Goal: Information Seeking & Learning: Check status

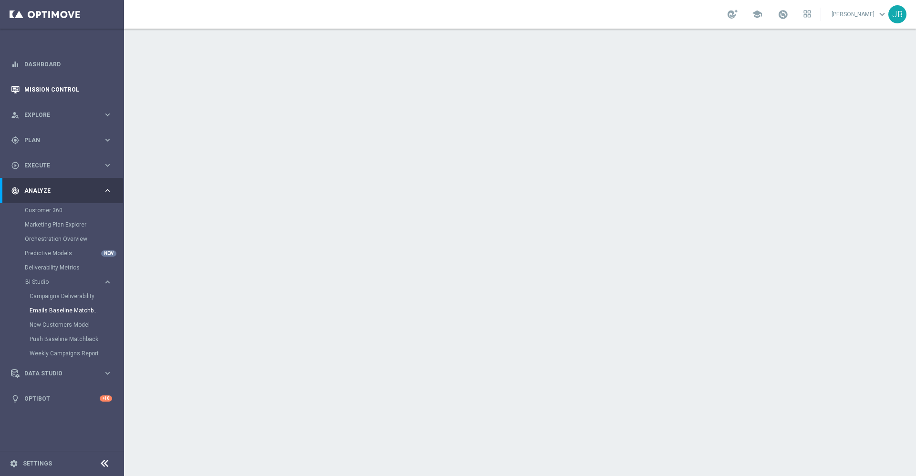
click at [81, 95] on link "Mission Control" at bounding box center [68, 89] width 88 height 25
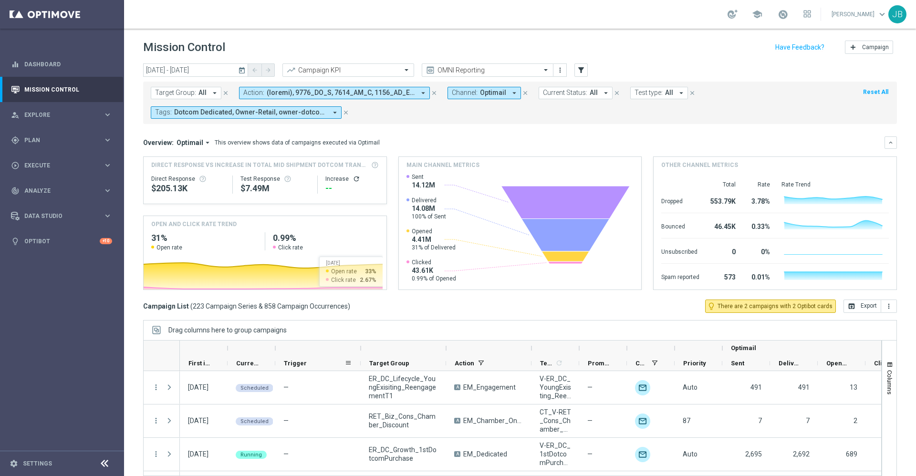
click at [299, 365] on span "Trigger" at bounding box center [295, 363] width 23 height 7
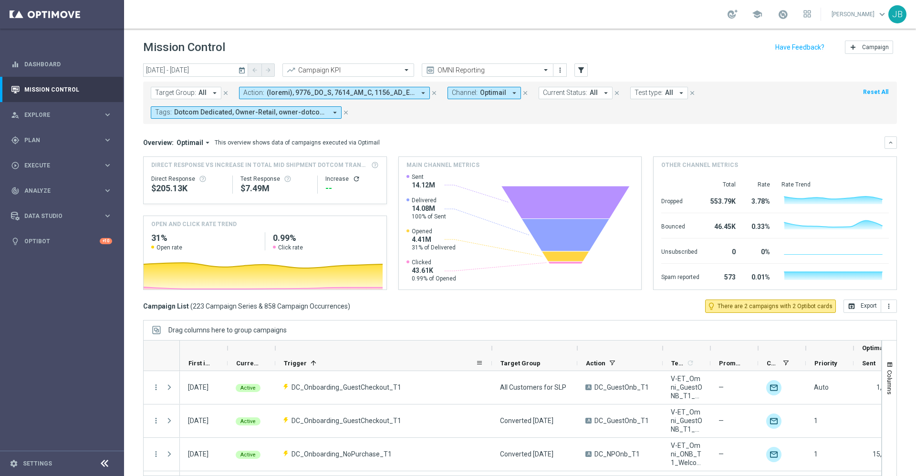
drag, startPoint x: 360, startPoint y: 346, endPoint x: 491, endPoint y: 367, distance: 133.1
click at [491, 367] on div "Optimail First in Range" at bounding box center [637, 356] width 915 height 31
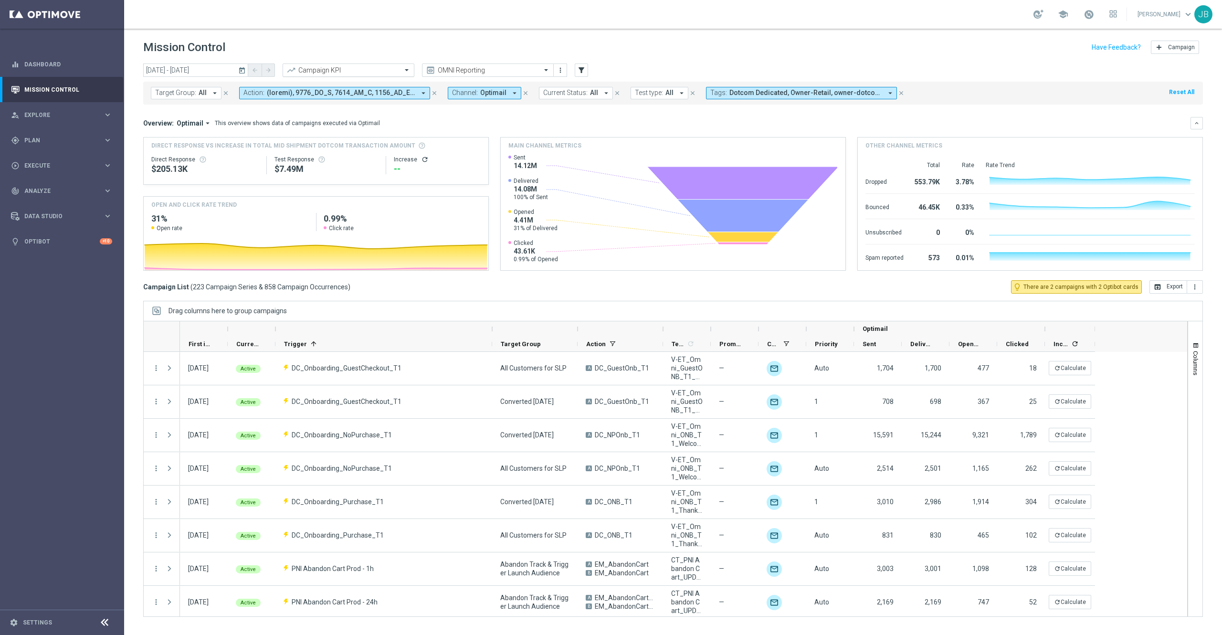
click at [364, 73] on input "text" at bounding box center [339, 70] width 102 height 8
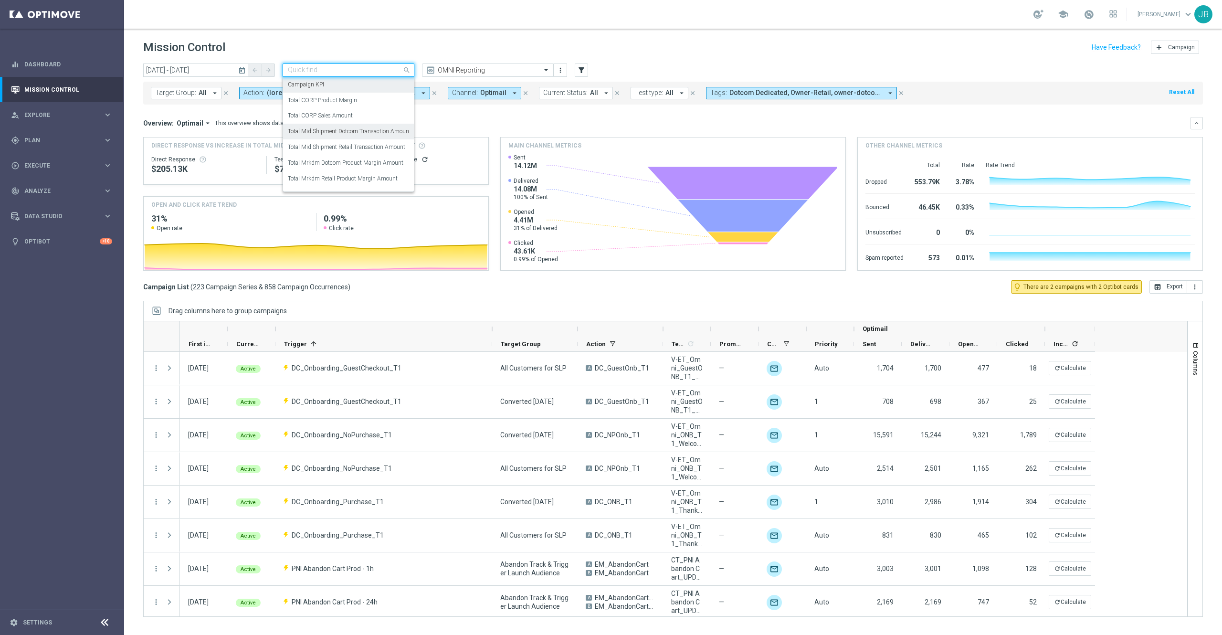
click at [357, 133] on label "Total Mid Shipment Dotcom Transaction Amount" at bounding box center [349, 131] width 123 height 8
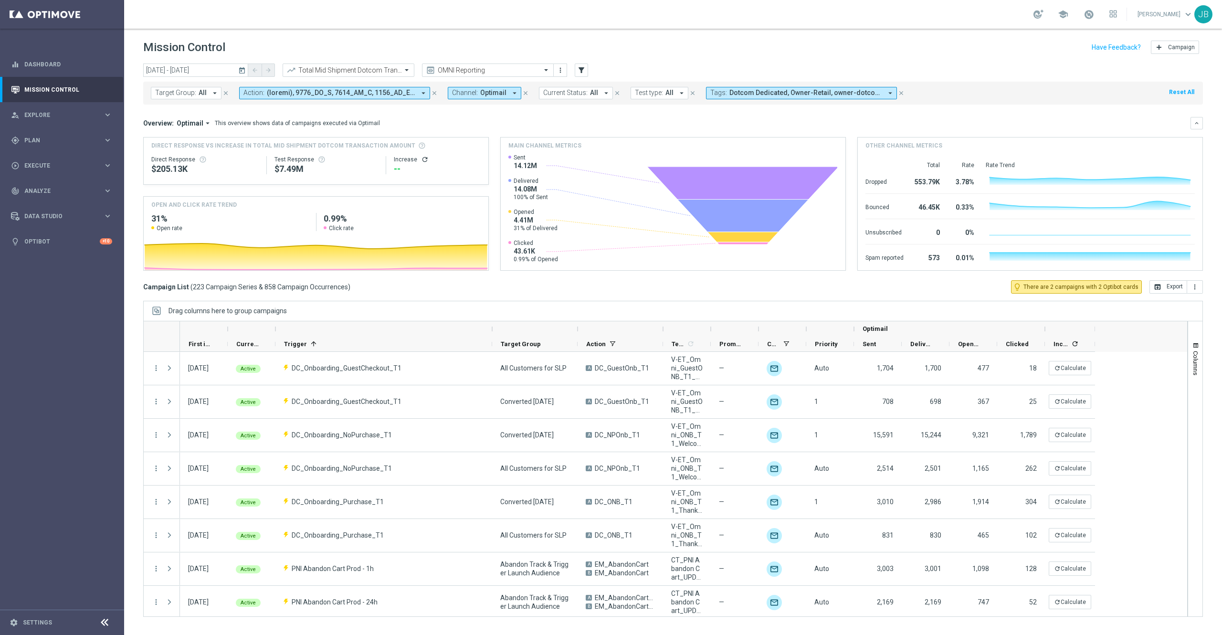
click at [424, 160] on icon "refresh" at bounding box center [425, 160] width 8 height 8
click at [241, 68] on icon "today" at bounding box center [242, 70] width 9 height 9
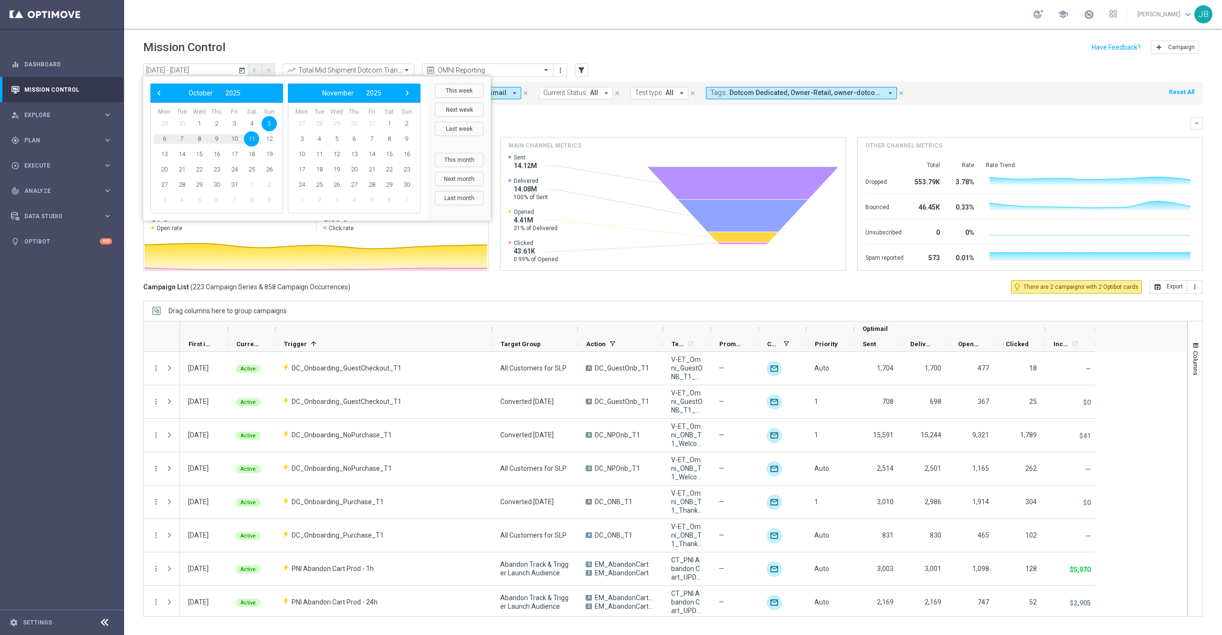
click at [647, 123] on div "Overview: Optimail arrow_drop_down This overview shows data of campaigns execut…" at bounding box center [666, 123] width 1047 height 9
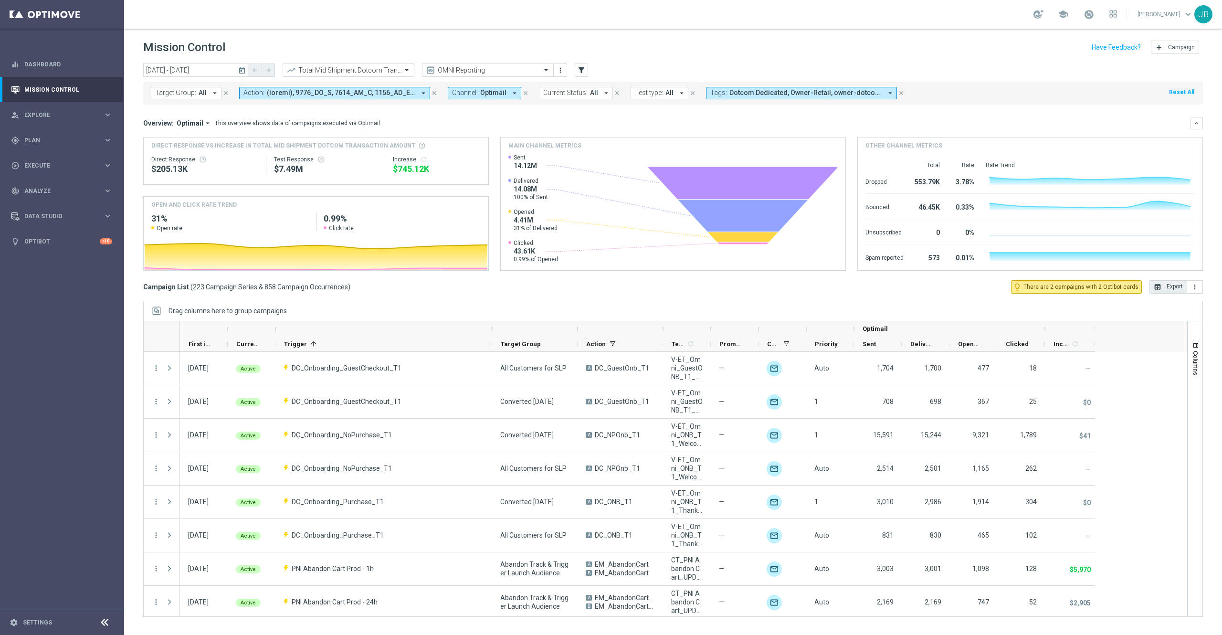
click at [916, 289] on button "open_in_browser Export" at bounding box center [1168, 286] width 38 height 13
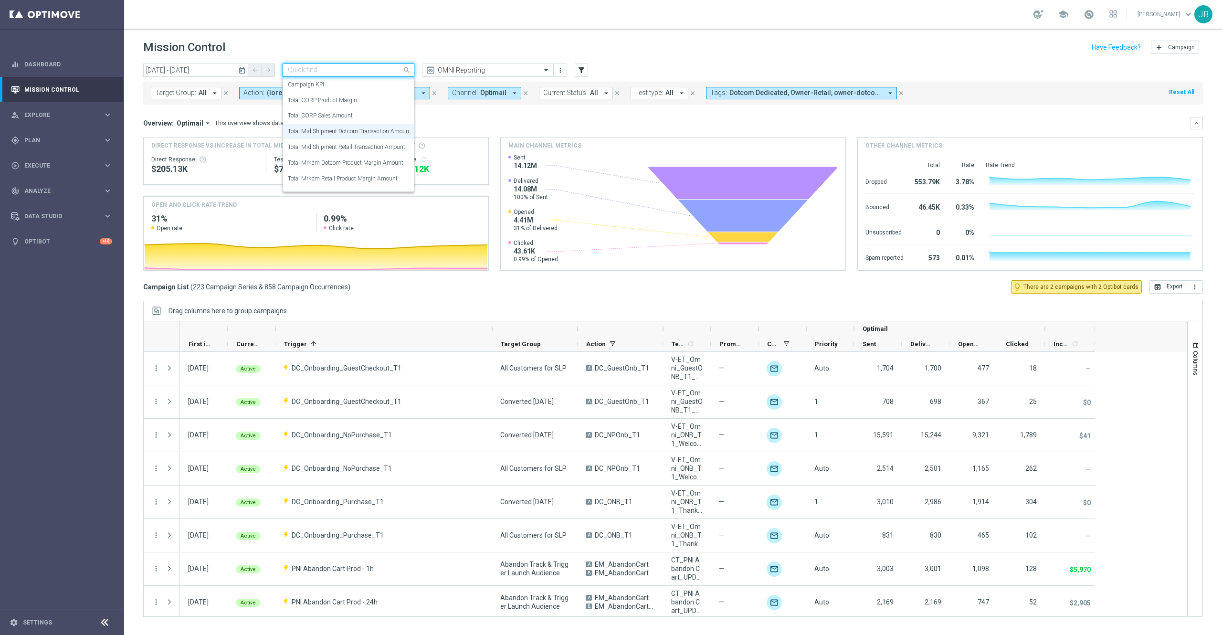
click at [380, 67] on input "text" at bounding box center [339, 70] width 102 height 8
click at [359, 167] on div "Total Mrkdm Dotcom Product Margin Amount" at bounding box center [348, 163] width 121 height 16
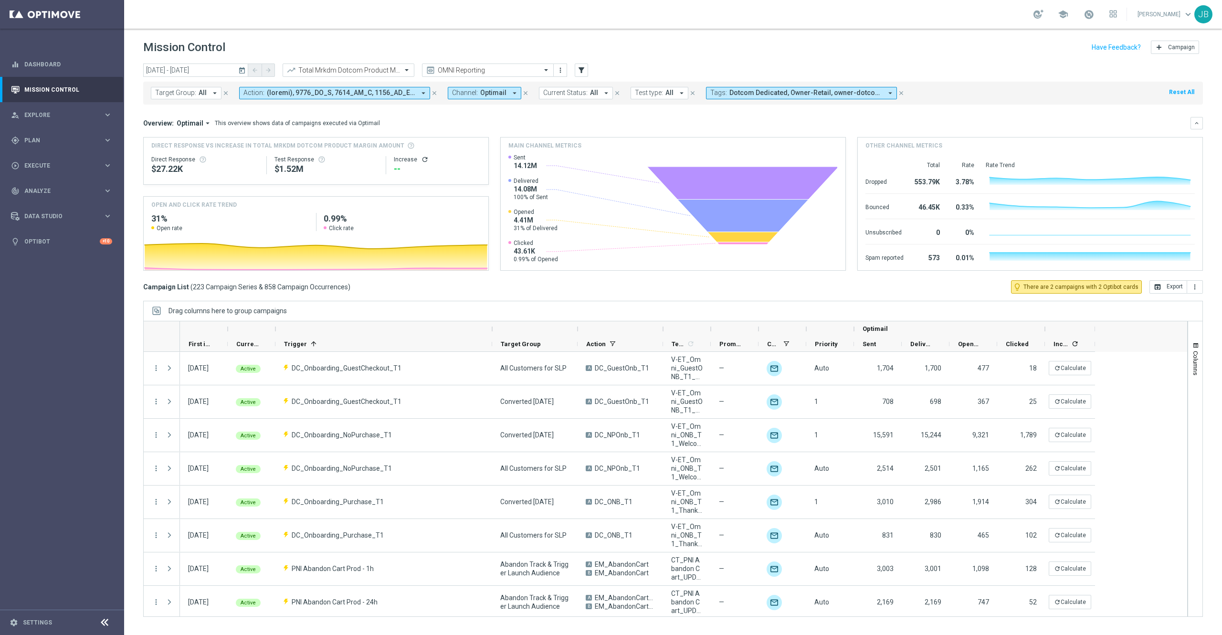
click at [421, 161] on icon "refresh" at bounding box center [425, 160] width 8 height 8
click at [916, 290] on icon "open_in_browser" at bounding box center [1157, 287] width 8 height 8
click at [373, 65] on div "Total Mrkdm Dotcom Product Margin Amount" at bounding box center [349, 69] width 132 height 13
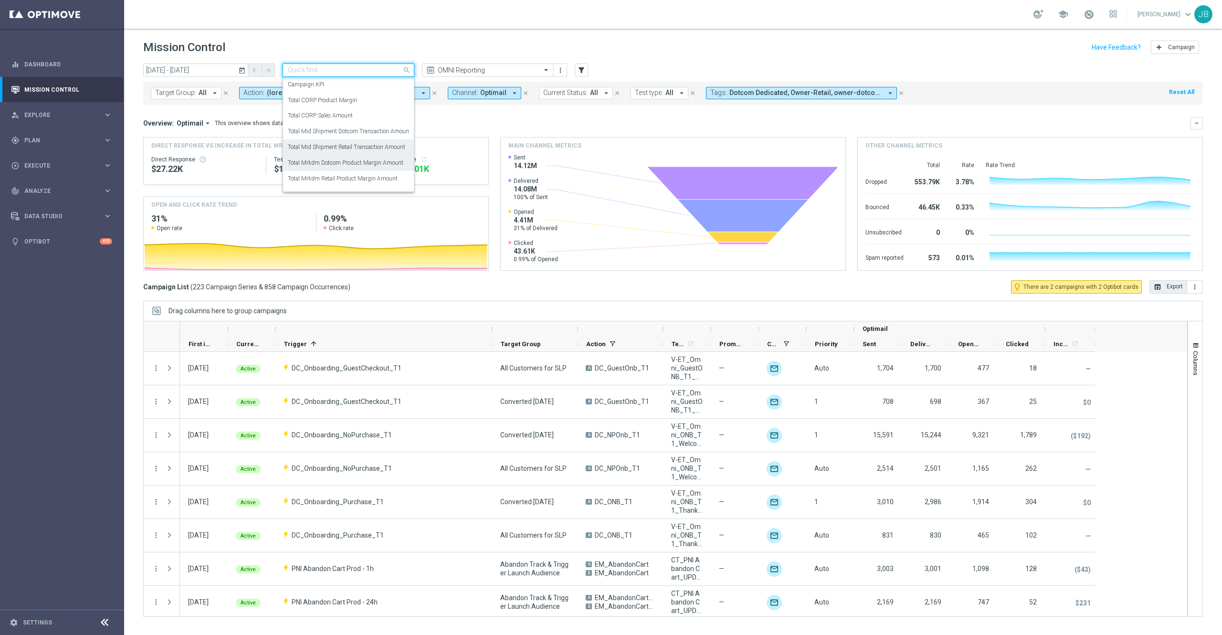
click at [365, 148] on label "Total Mid Shipment Retail Transaction Amount" at bounding box center [346, 147] width 117 height 8
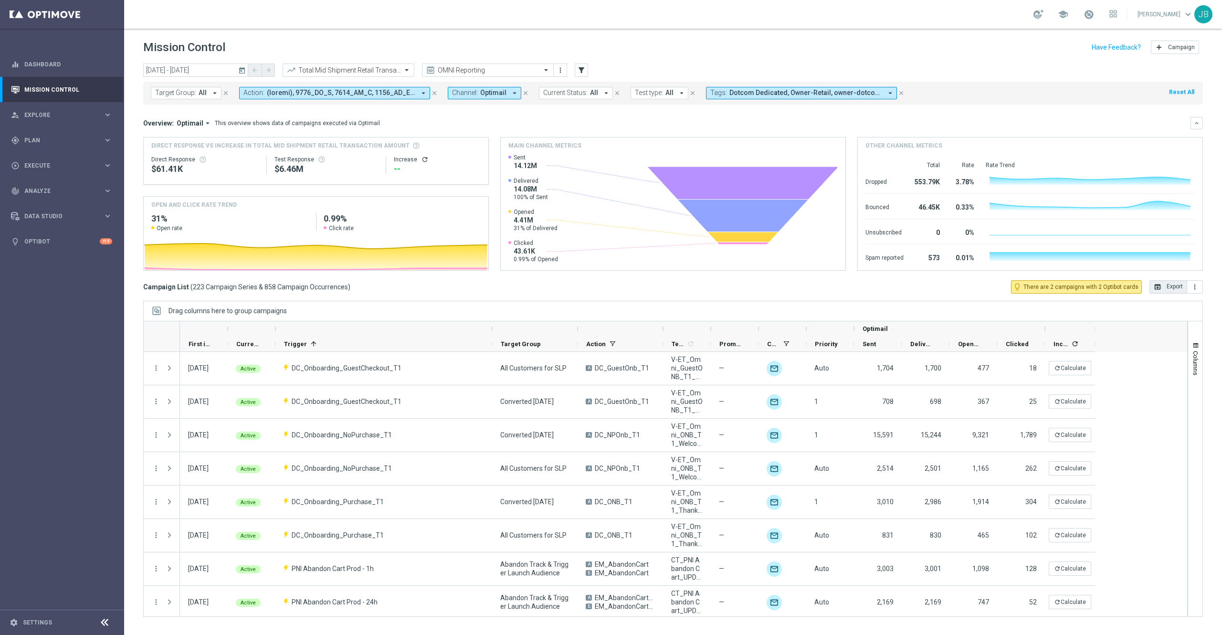
click at [417, 160] on div "Increase refresh" at bounding box center [437, 160] width 87 height 8
click at [421, 159] on icon "refresh" at bounding box center [425, 160] width 8 height 8
click at [916, 289] on button "open_in_browser Export" at bounding box center [1168, 286] width 38 height 13
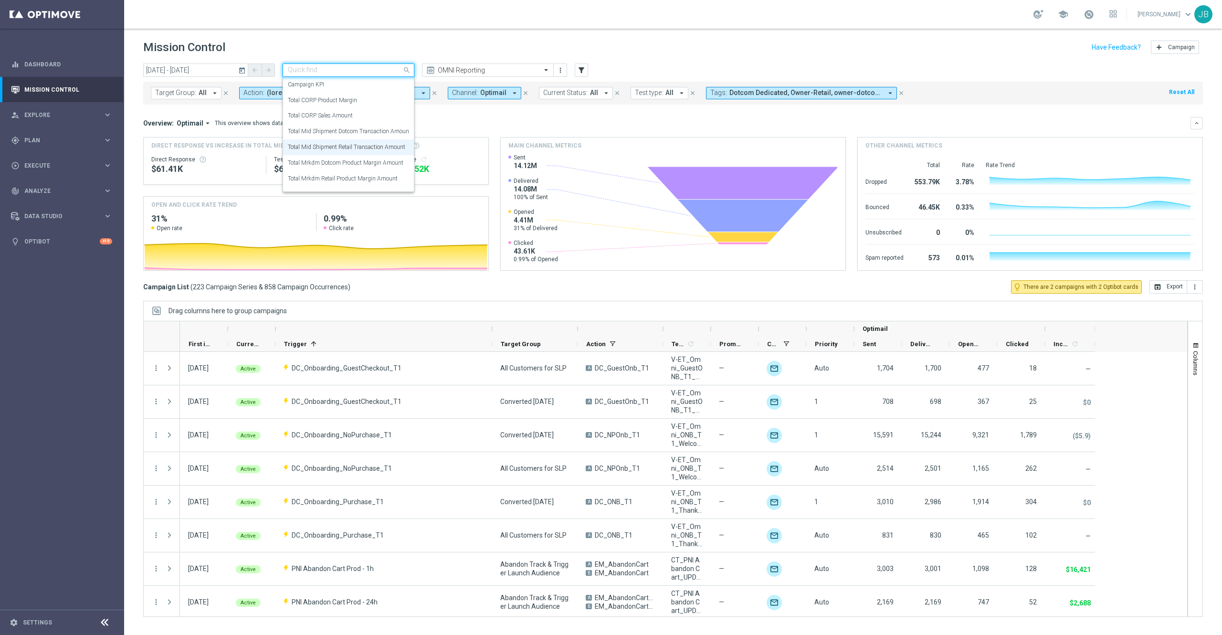
click at [386, 68] on input "text" at bounding box center [339, 70] width 102 height 8
click at [366, 173] on div "Total Mrkdm Retail Product Margin Amount" at bounding box center [348, 179] width 121 height 16
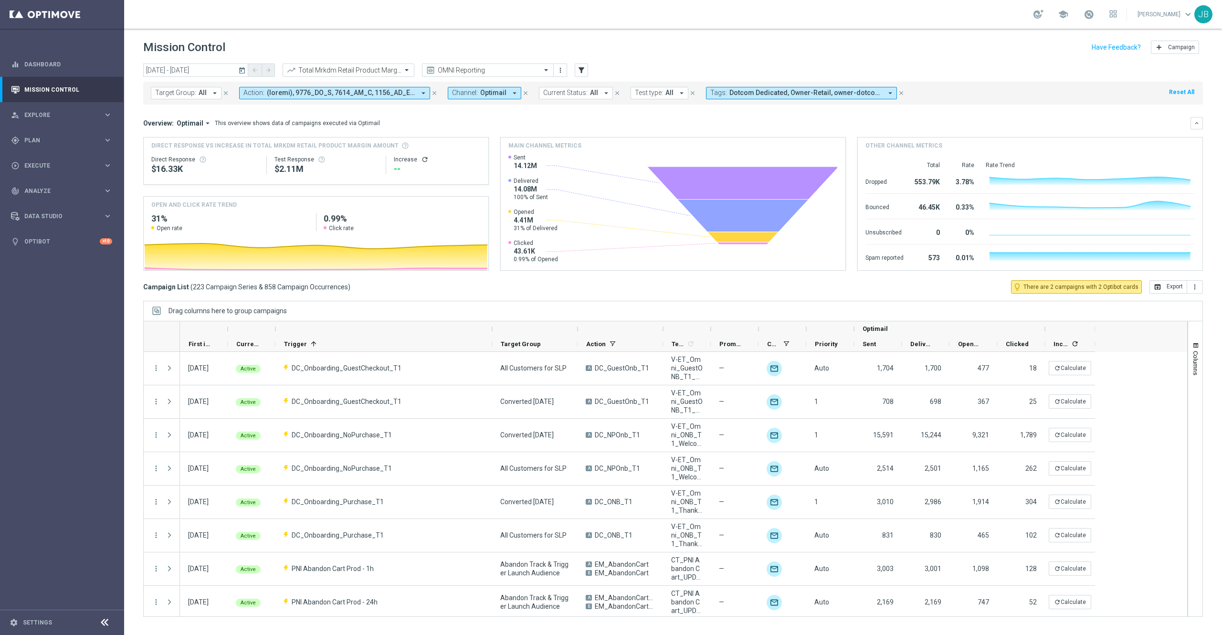
click at [421, 160] on icon "refresh" at bounding box center [425, 160] width 8 height 8
click at [916, 289] on icon "open_in_browser" at bounding box center [1157, 287] width 8 height 8
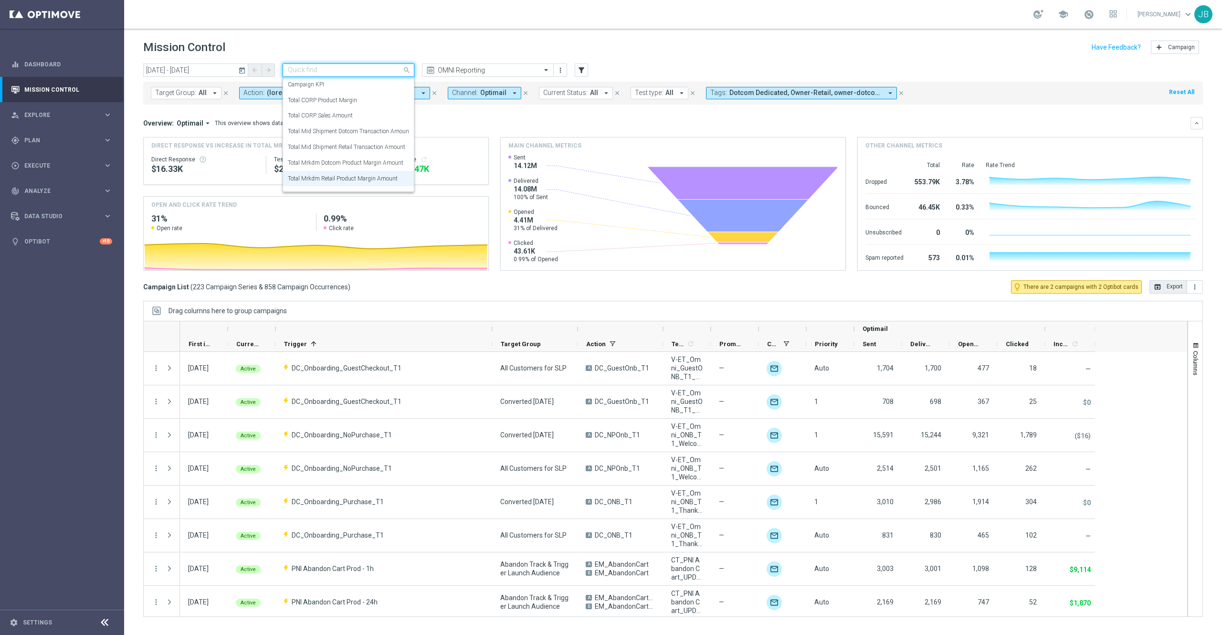
click at [386, 69] on input "text" at bounding box center [339, 70] width 102 height 8
click at [340, 106] on label "Total CORP Sales Amount" at bounding box center [320, 106] width 65 height 8
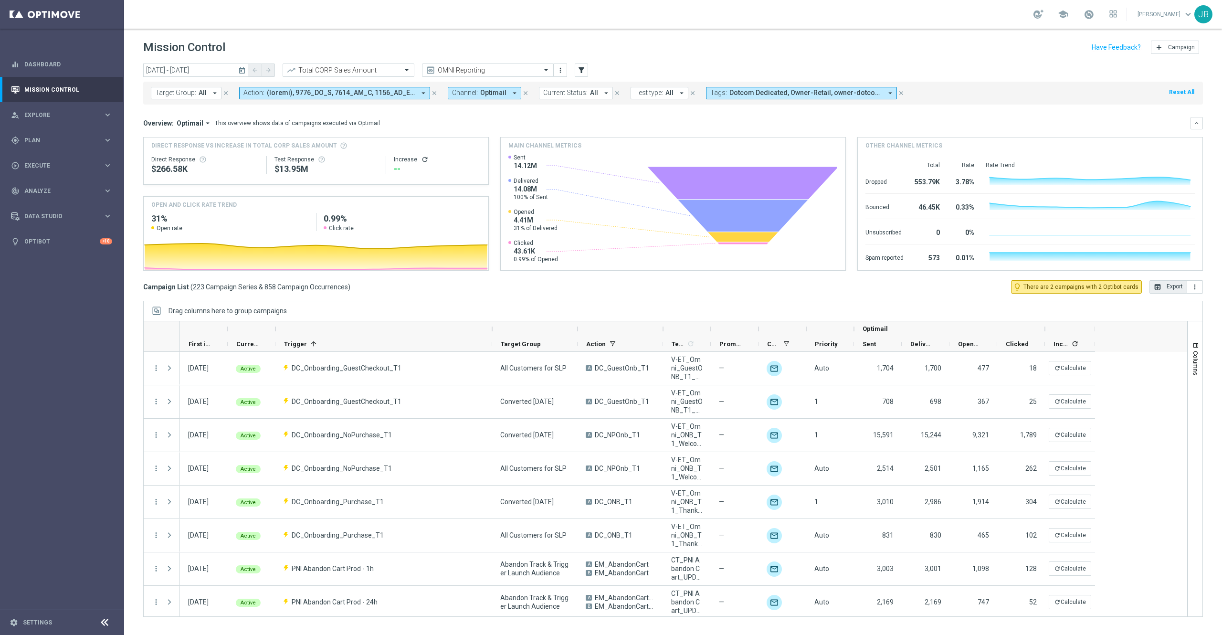
click at [422, 160] on icon "refresh" at bounding box center [425, 160] width 8 height 8
click at [916, 288] on button "open_in_browser Export" at bounding box center [1168, 286] width 38 height 13
click at [381, 68] on input "text" at bounding box center [339, 70] width 102 height 8
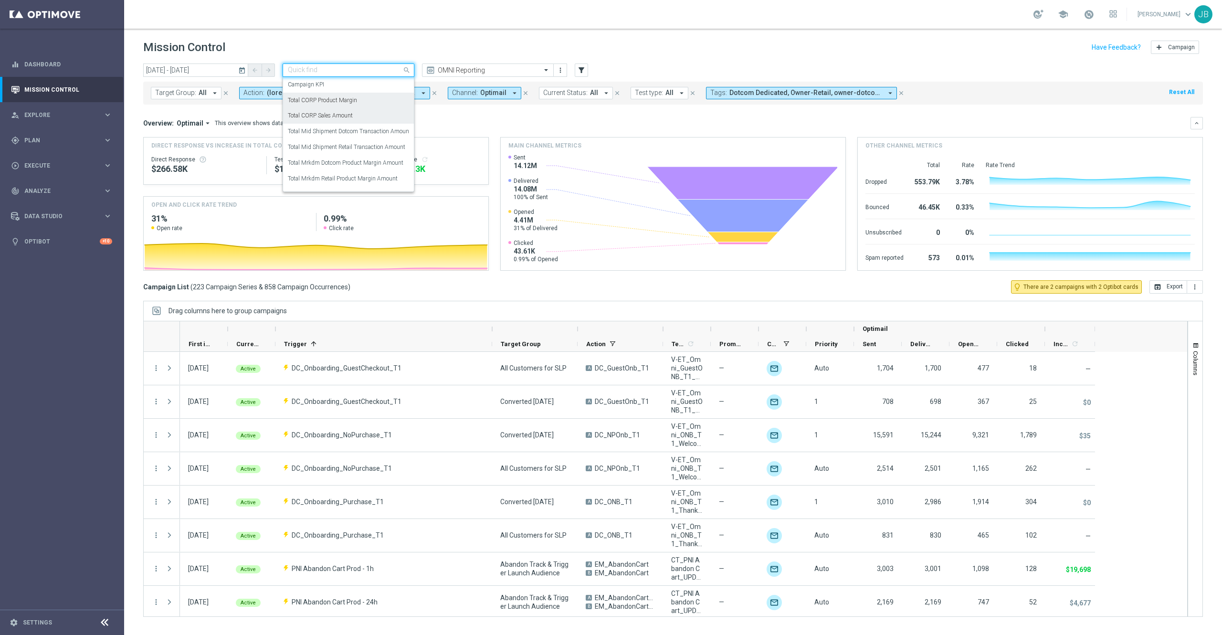
click at [356, 99] on label "Total CORP Product Margin" at bounding box center [322, 100] width 69 height 8
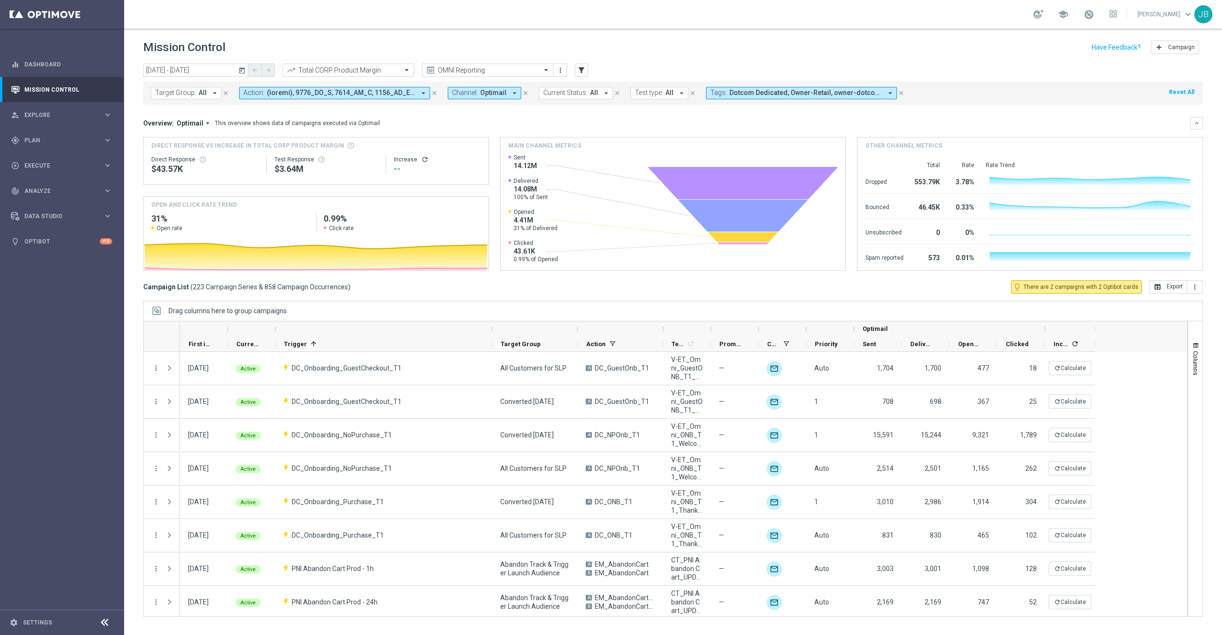
click at [421, 160] on icon "refresh" at bounding box center [425, 160] width 8 height 8
click at [916, 289] on button "open_in_browser Export" at bounding box center [1168, 286] width 38 height 13
click at [88, 143] on span "Plan" at bounding box center [63, 140] width 79 height 6
click at [44, 287] on span "Data Studio" at bounding box center [63, 288] width 79 height 6
click at [66, 194] on div "track_changes Analyze" at bounding box center [57, 191] width 92 height 9
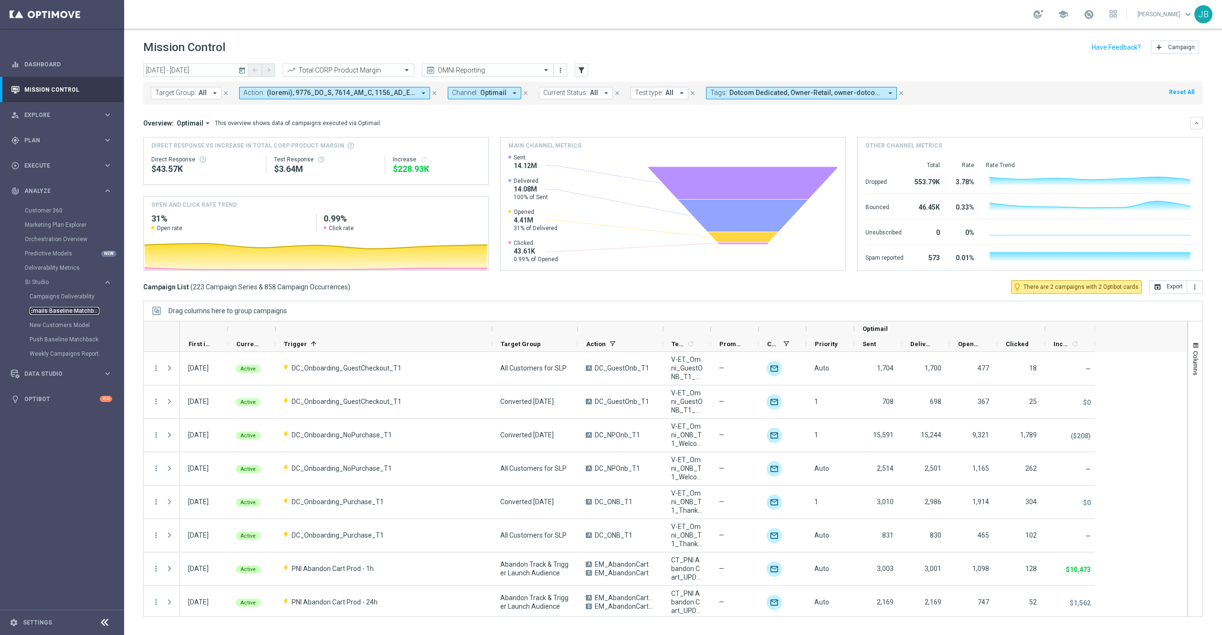
click at [58, 313] on link "Emails Baseline Matchback" at bounding box center [65, 311] width 70 height 8
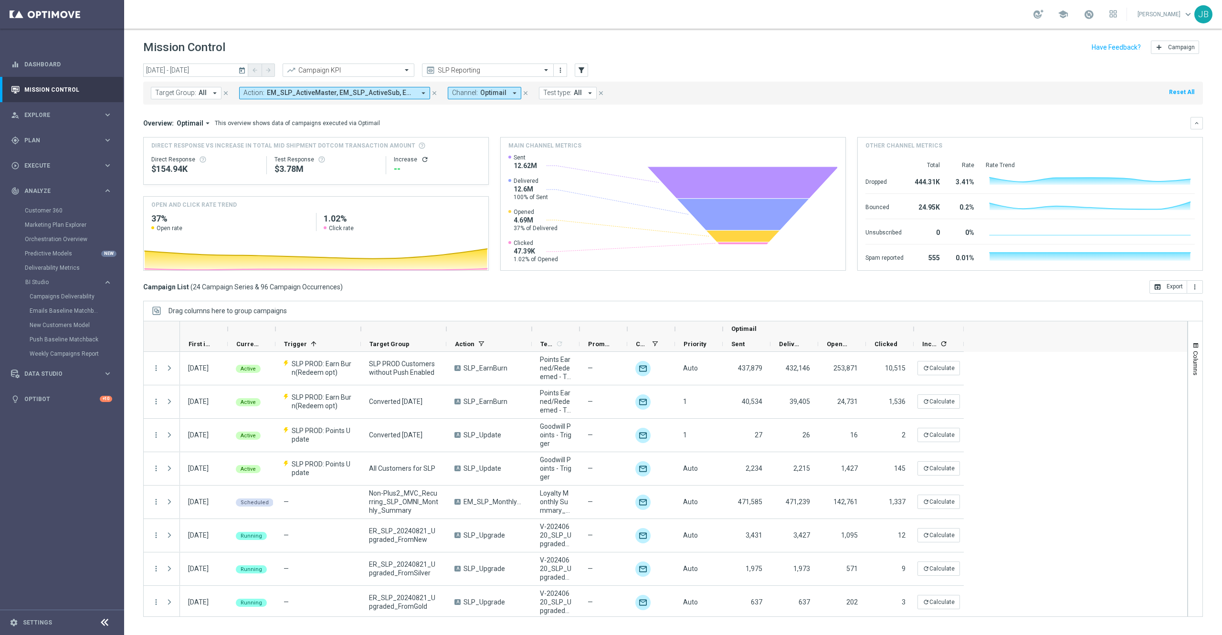
click at [241, 68] on icon "today" at bounding box center [242, 70] width 9 height 9
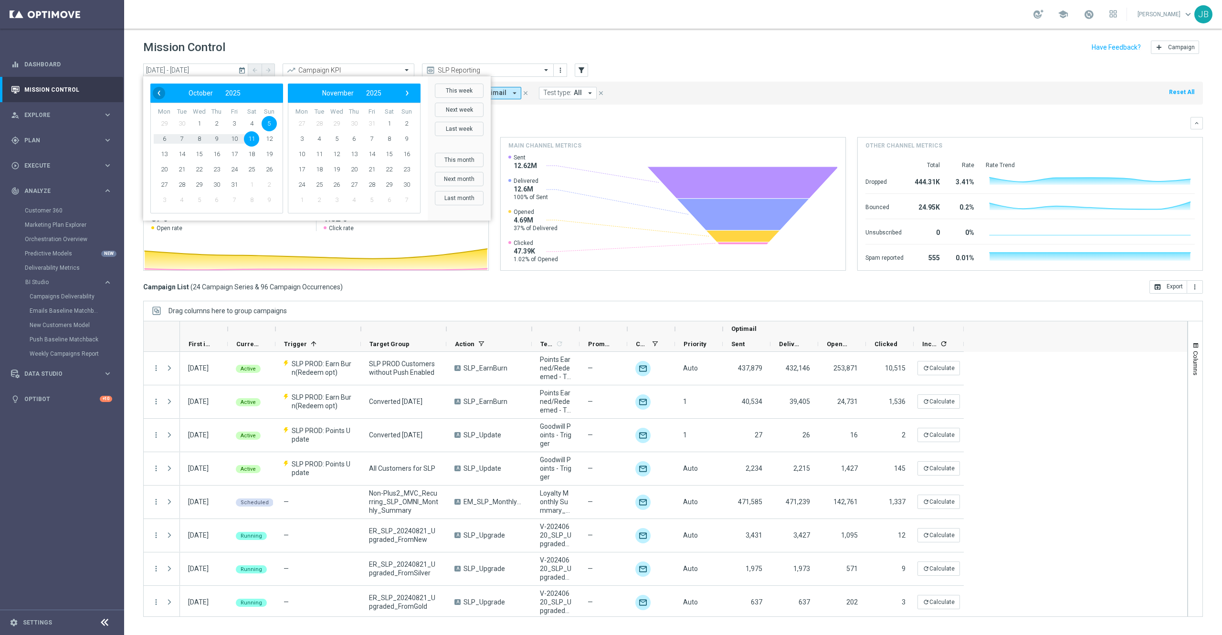
click at [161, 93] on span "‹" at bounding box center [159, 93] width 12 height 12
click at [271, 171] on span "28" at bounding box center [269, 169] width 15 height 15
click at [391, 124] on span "4" at bounding box center [388, 123] width 15 height 15
type input "[DATE] - [DATE]"
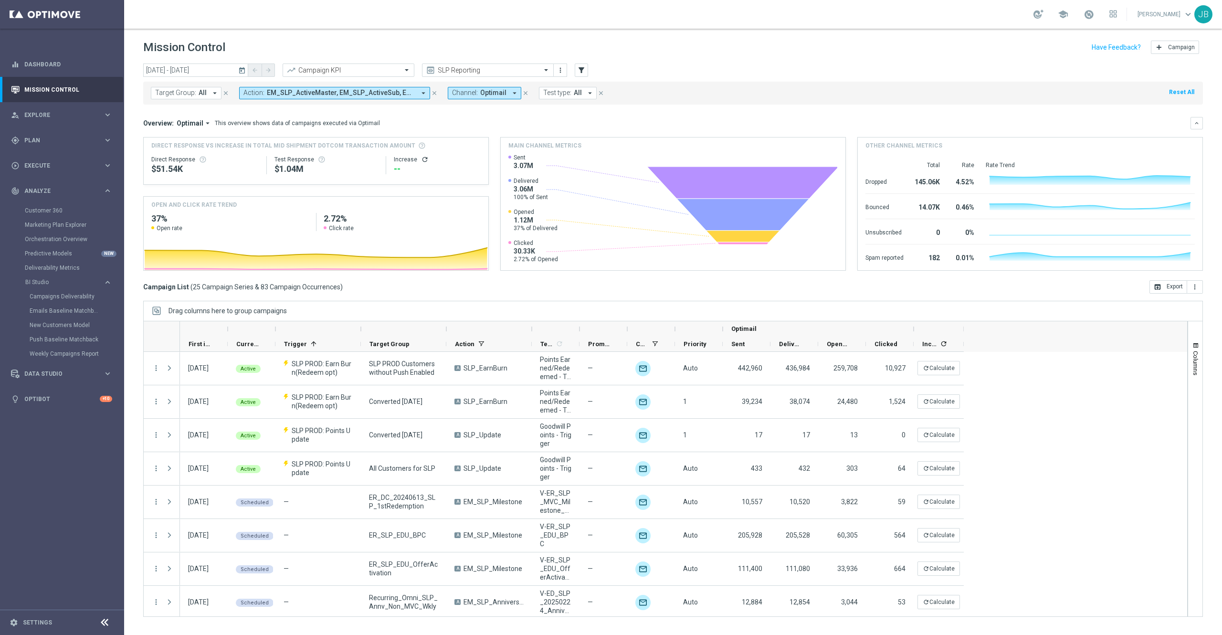
click at [241, 70] on icon "today" at bounding box center [242, 70] width 9 height 9
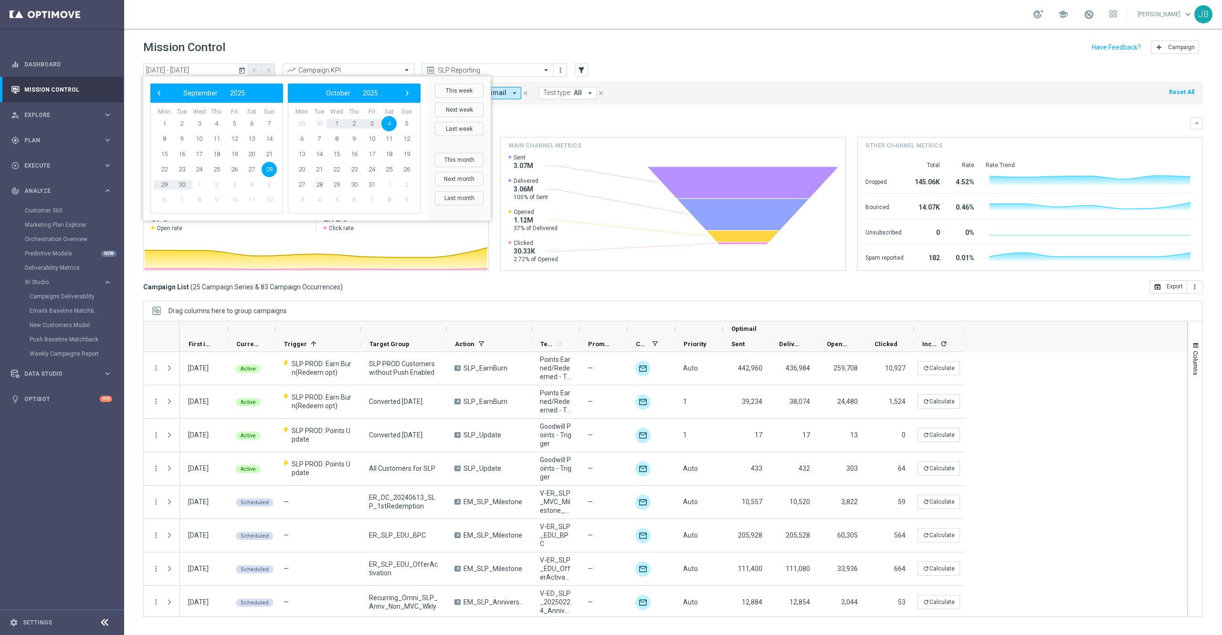
click at [657, 114] on mini-dashboard "Overview: Optimail arrow_drop_down This overview shows data of campaigns execut…" at bounding box center [672, 193] width 1059 height 176
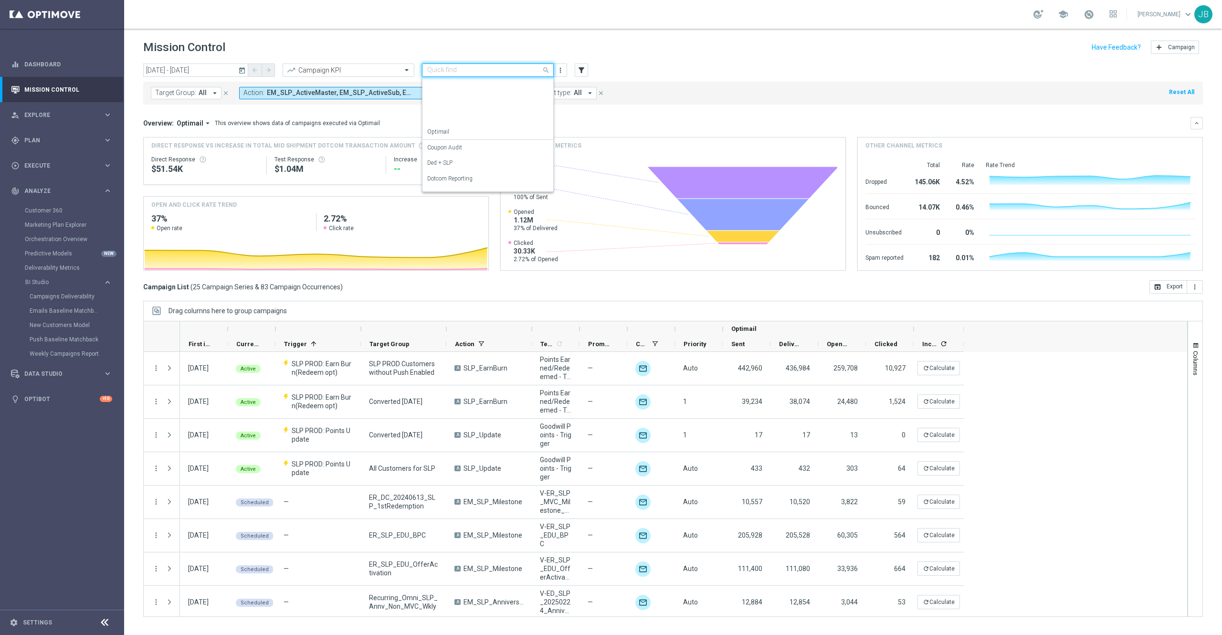
click at [484, 66] on input "text" at bounding box center [478, 70] width 102 height 8
click at [483, 108] on div "OMNI Reporting" at bounding box center [487, 105] width 121 height 16
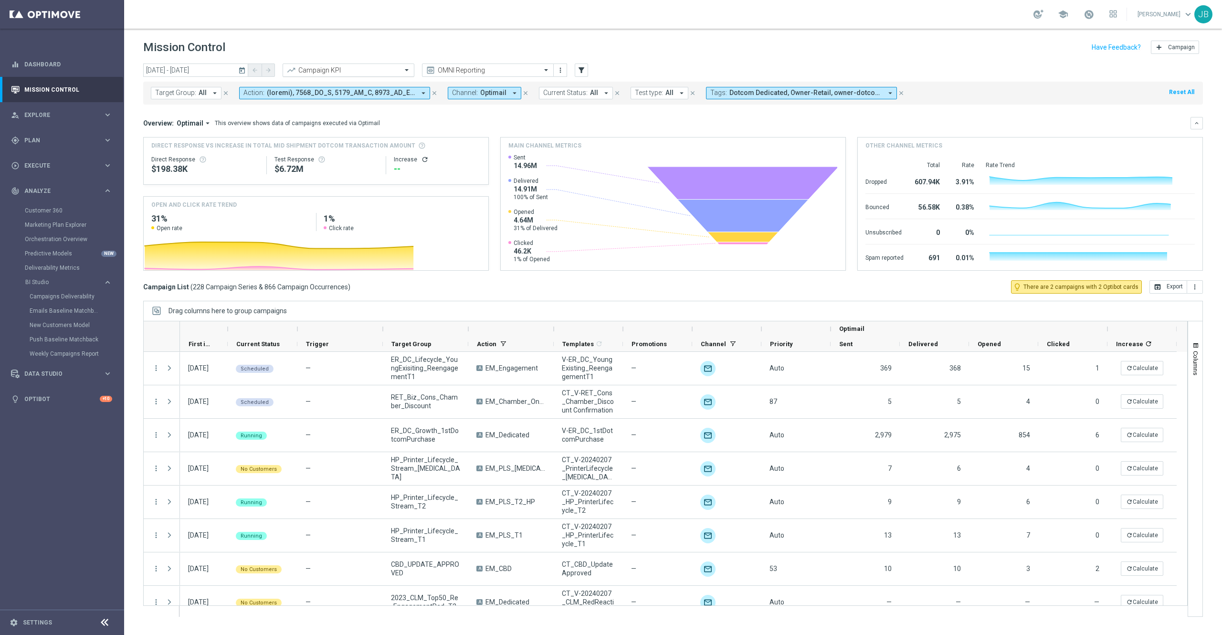
click at [377, 68] on input "text" at bounding box center [339, 70] width 102 height 8
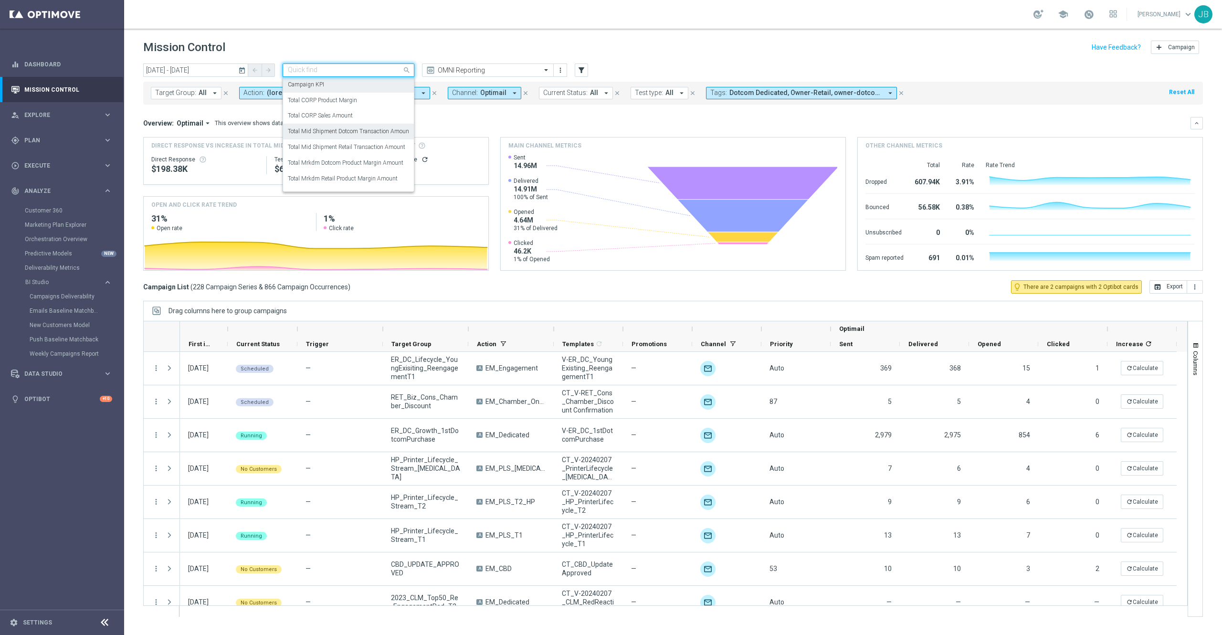
click at [353, 138] on div "Total Mid Shipment Dotcom Transaction Amount" at bounding box center [348, 132] width 121 height 16
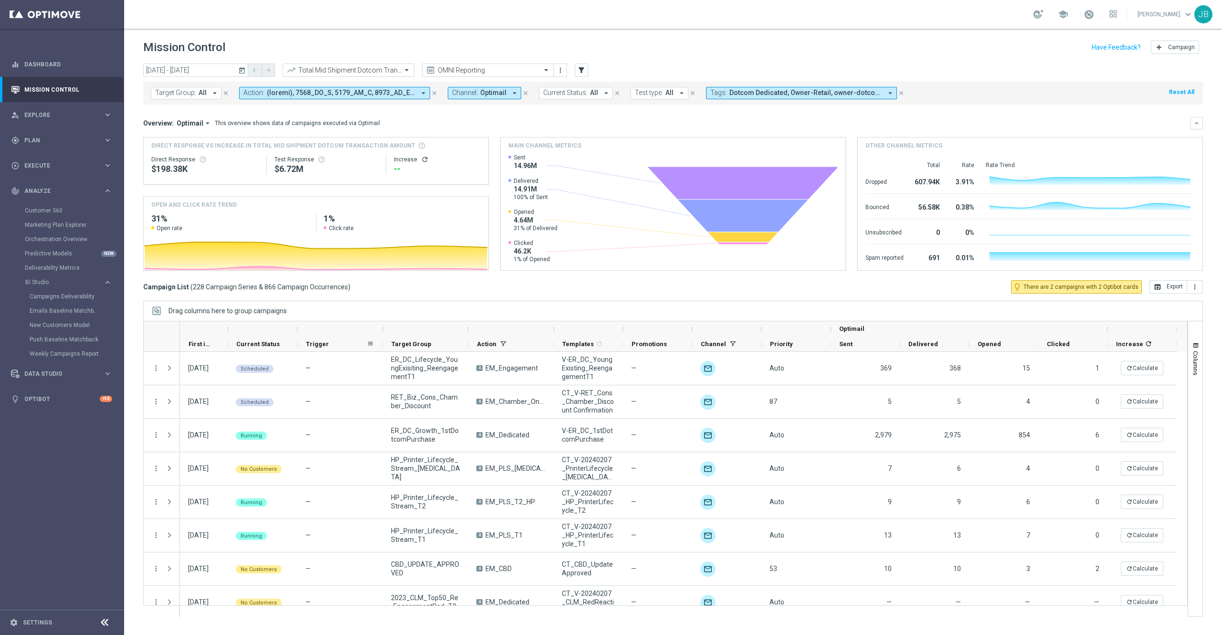
click at [321, 345] on span "Trigger" at bounding box center [317, 343] width 23 height 7
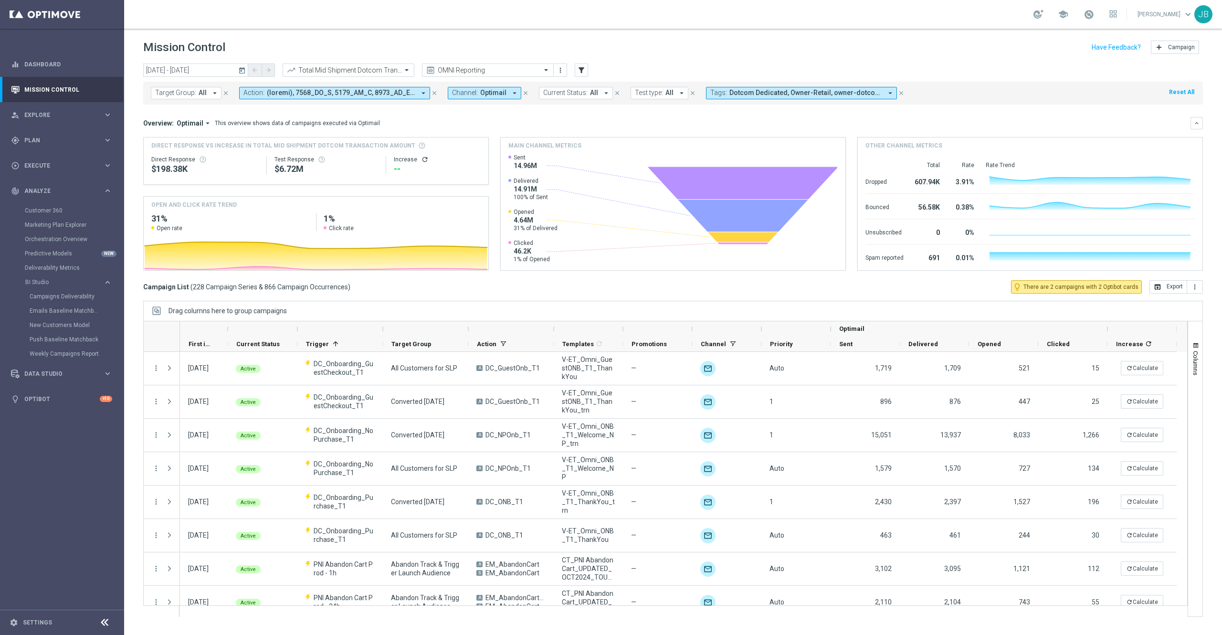
click at [422, 161] on icon "refresh" at bounding box center [425, 160] width 8 height 8
click at [1169, 286] on button "open_in_browser Export" at bounding box center [1168, 286] width 38 height 13
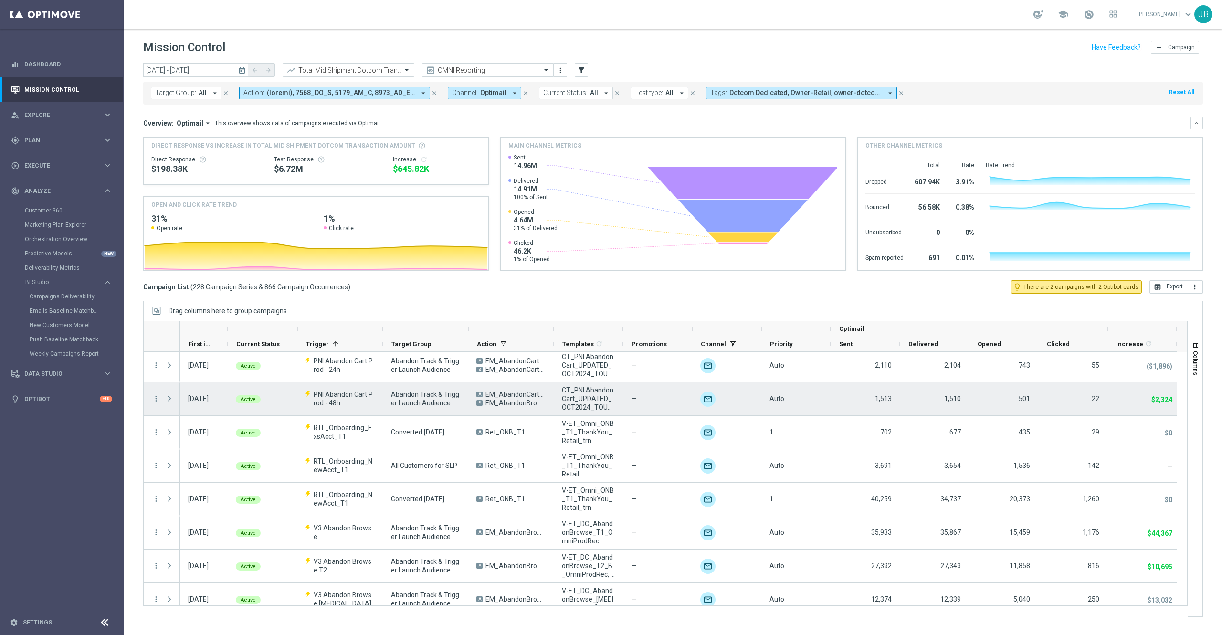
scroll to position [0, 0]
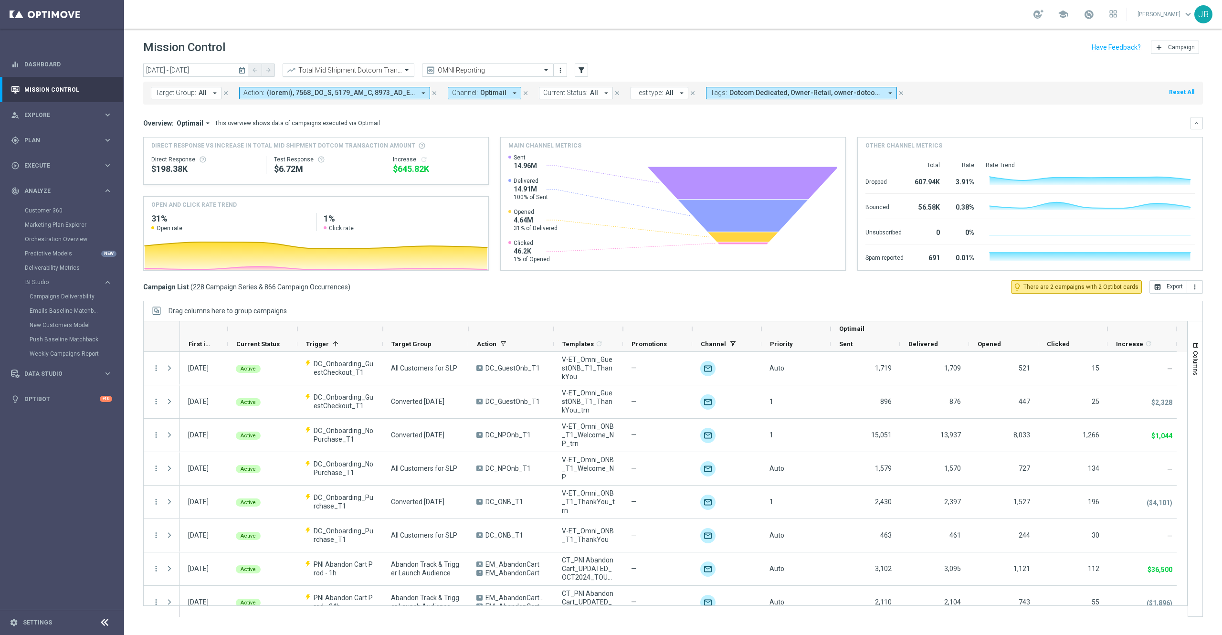
click at [365, 71] on input "text" at bounding box center [339, 70] width 102 height 8
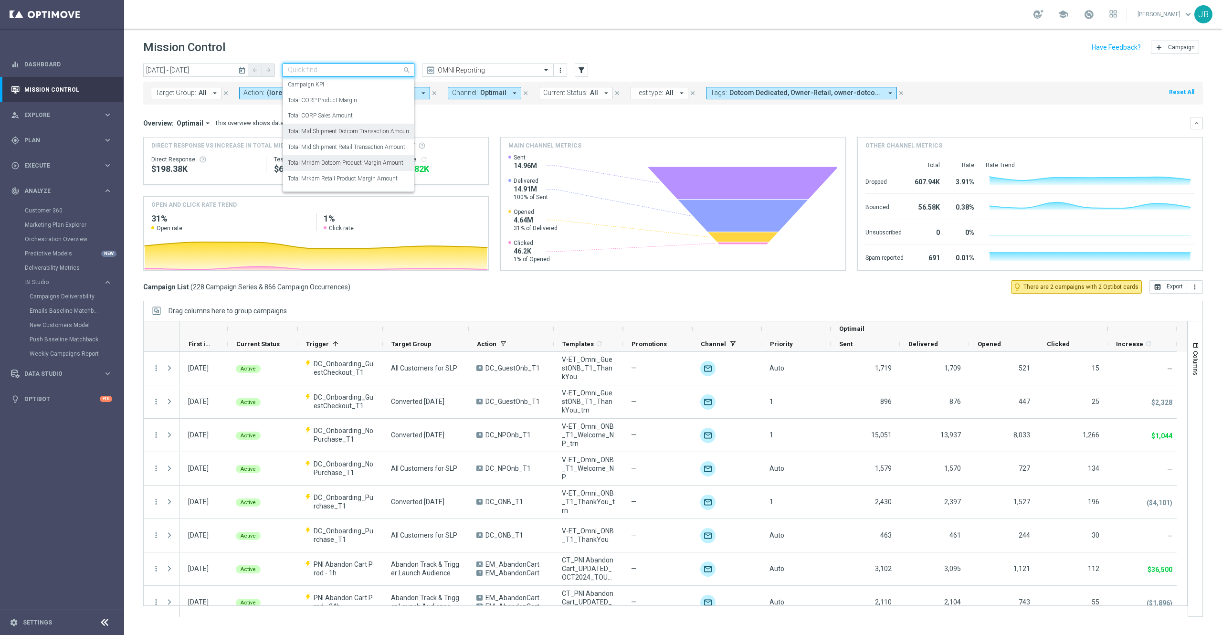
click at [363, 163] on label "Total Mrkdm Dotcom Product Margin Amount" at bounding box center [345, 163] width 115 height 8
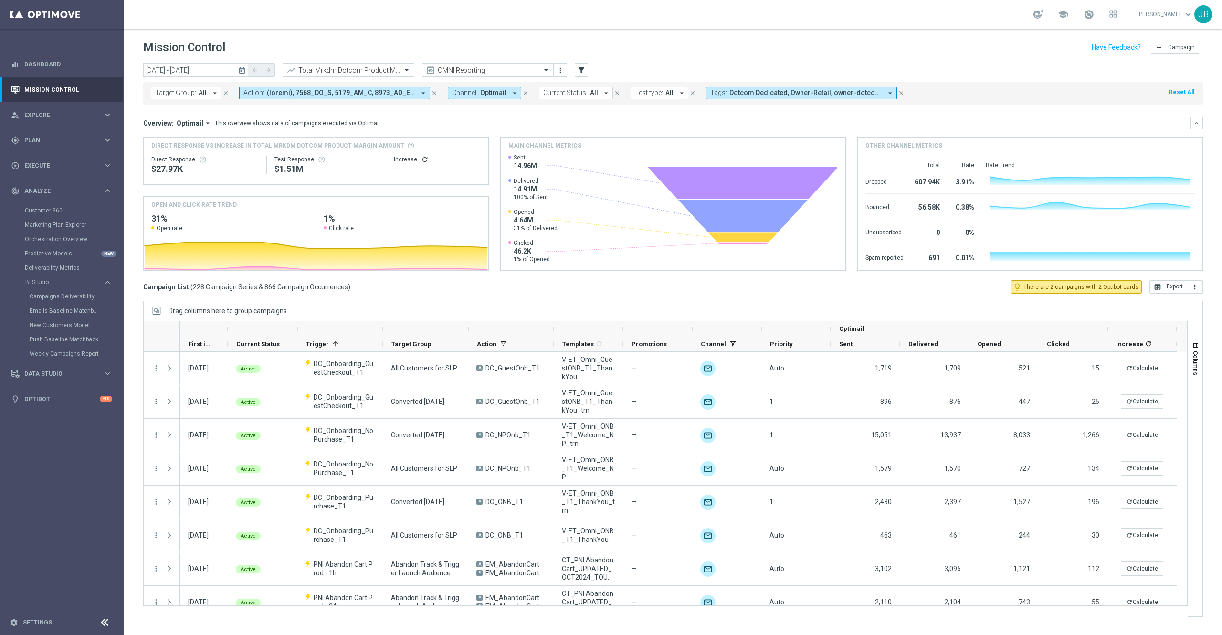
click at [421, 159] on icon "refresh" at bounding box center [425, 160] width 8 height 8
click at [1172, 290] on button "open_in_browser Export" at bounding box center [1168, 286] width 38 height 13
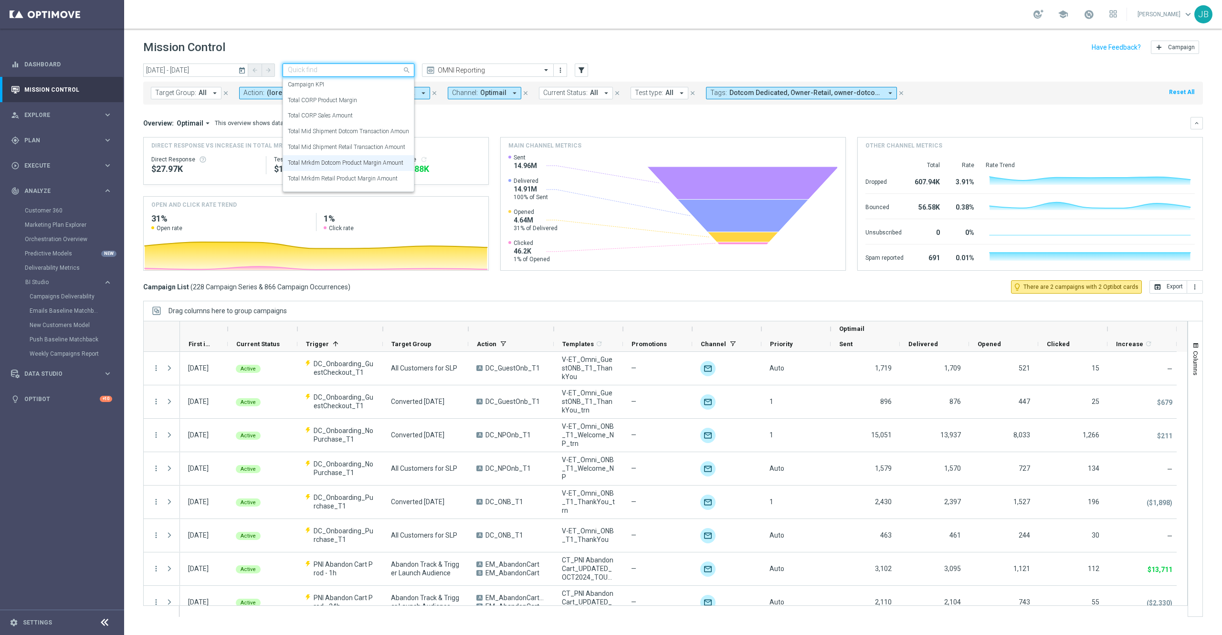
click at [377, 68] on input "text" at bounding box center [339, 70] width 102 height 8
click at [356, 122] on label "Total Mid Shipment Retail Transaction Amount" at bounding box center [346, 125] width 117 height 8
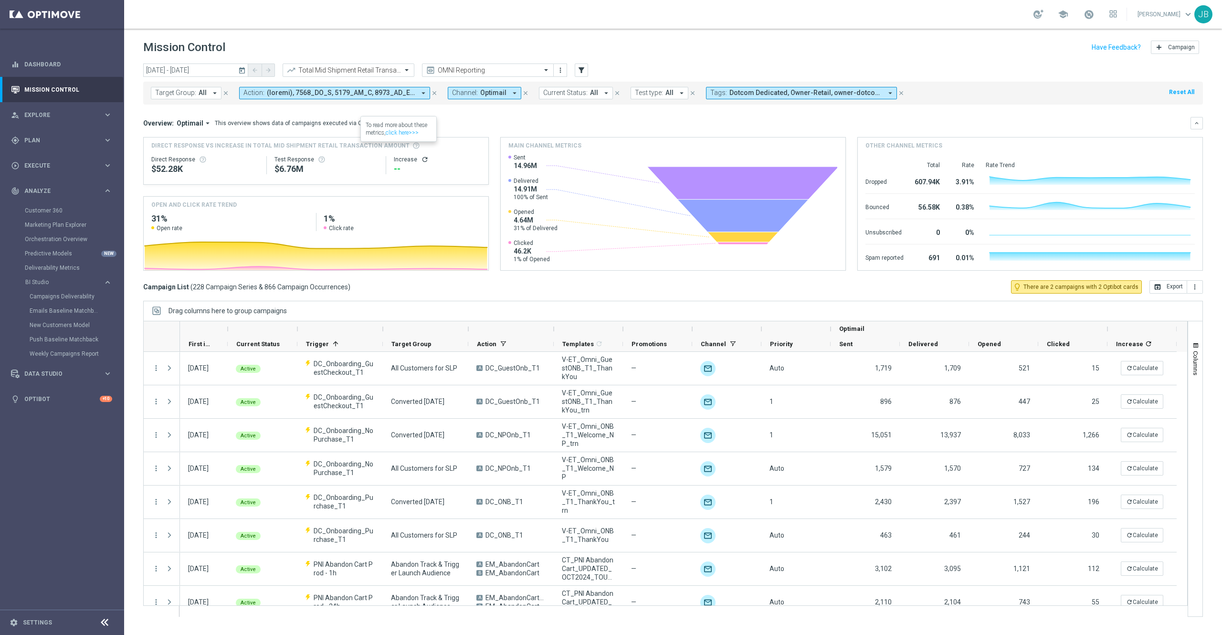
click at [423, 158] on icon "refresh" at bounding box center [425, 160] width 8 height 8
click at [1158, 295] on div "[DATE] [DATE] - [DATE] arrow_back arrow_forward Total Mid Shipment Retail Trans…" at bounding box center [673, 344] width 1098 height 563
click at [1162, 288] on button "open_in_browser Export" at bounding box center [1168, 286] width 38 height 13
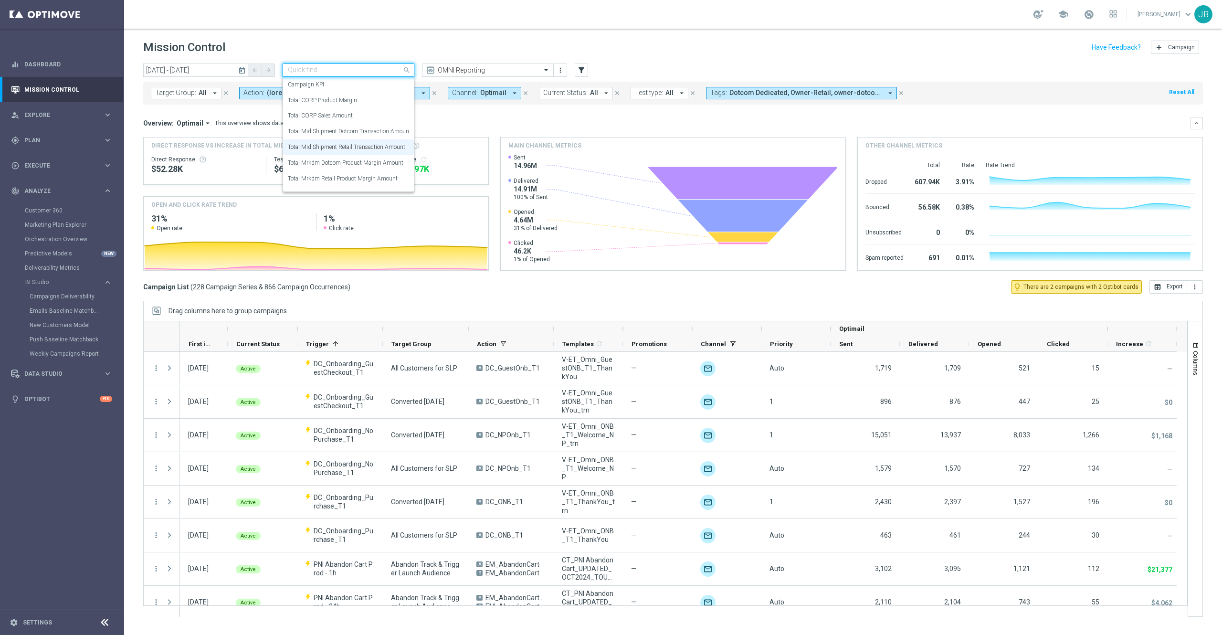
click at [391, 74] on div "Quick find Total Mid Shipment Retail Transaction Amount" at bounding box center [349, 69] width 132 height 13
click at [369, 179] on label "Total Mrkdm Retail Product Margin Amount" at bounding box center [343, 179] width 110 height 8
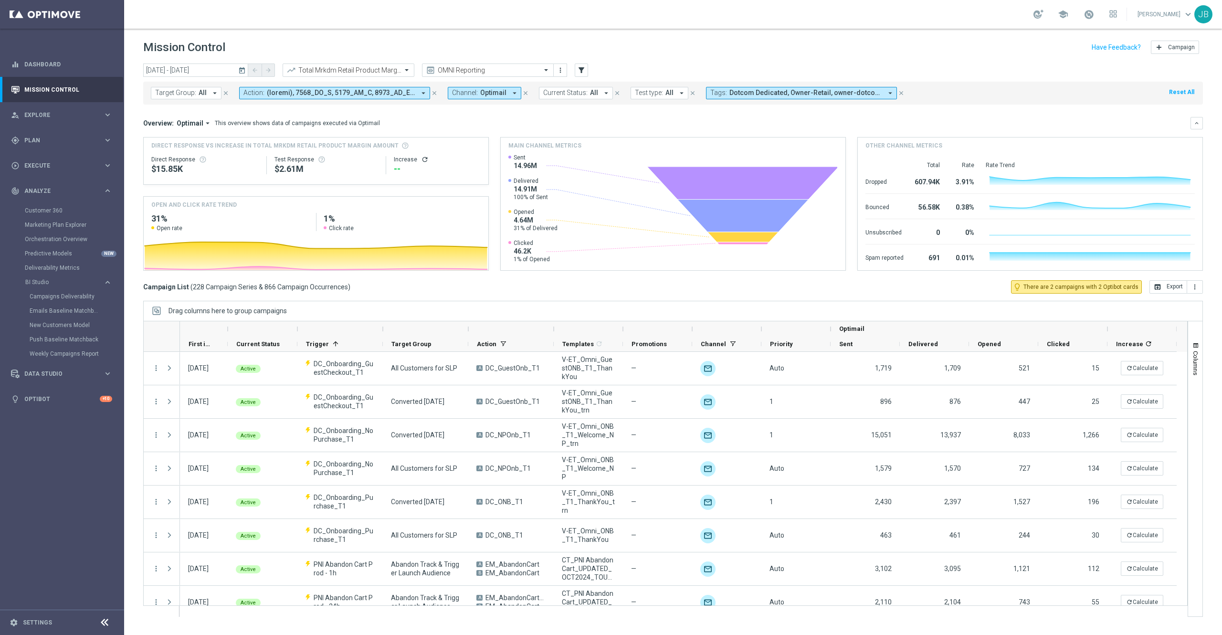
click at [423, 159] on icon "refresh" at bounding box center [425, 160] width 8 height 8
click at [1167, 286] on button "open_in_browser Export" at bounding box center [1168, 286] width 38 height 13
click at [388, 70] on input "text" at bounding box center [339, 70] width 102 height 8
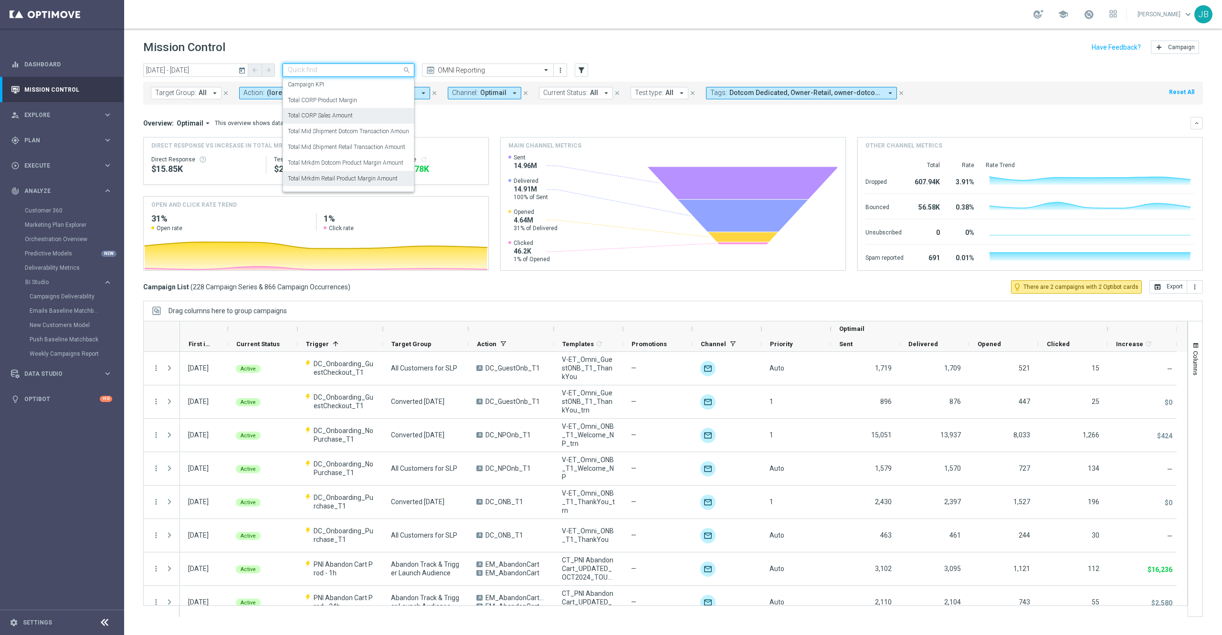
click at [356, 118] on div "Total CORP Sales Amount" at bounding box center [348, 116] width 121 height 16
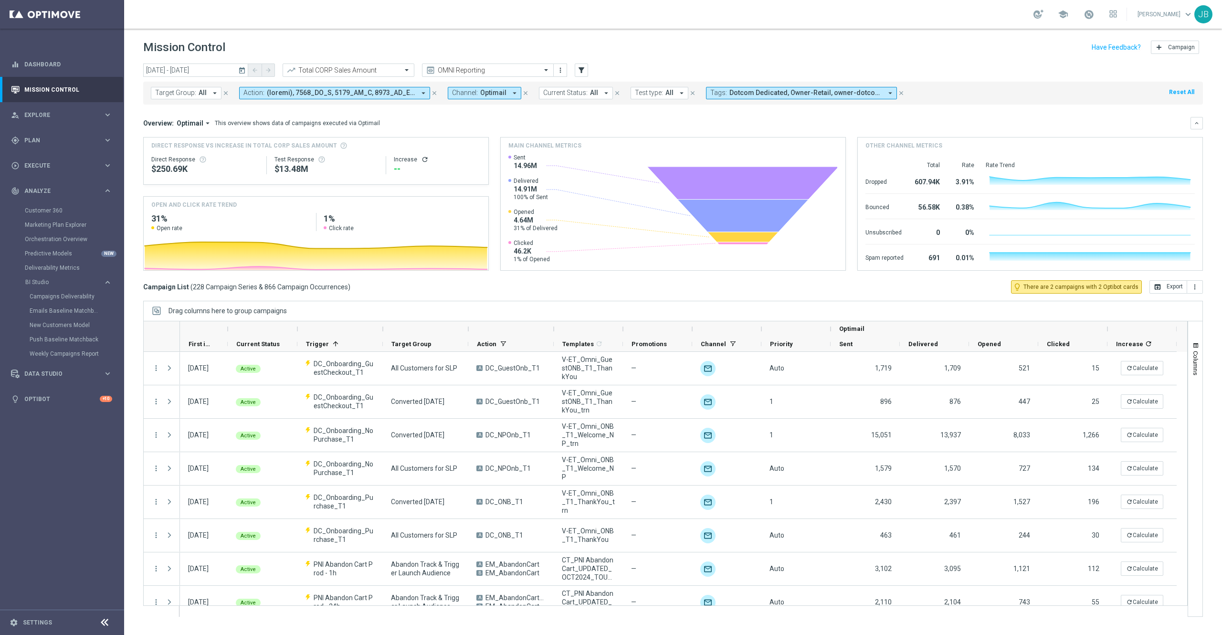
click at [426, 161] on icon "refresh" at bounding box center [425, 160] width 8 height 8
click at [1168, 291] on button "open_in_browser Export" at bounding box center [1168, 286] width 38 height 13
click at [385, 70] on input "text" at bounding box center [339, 70] width 102 height 8
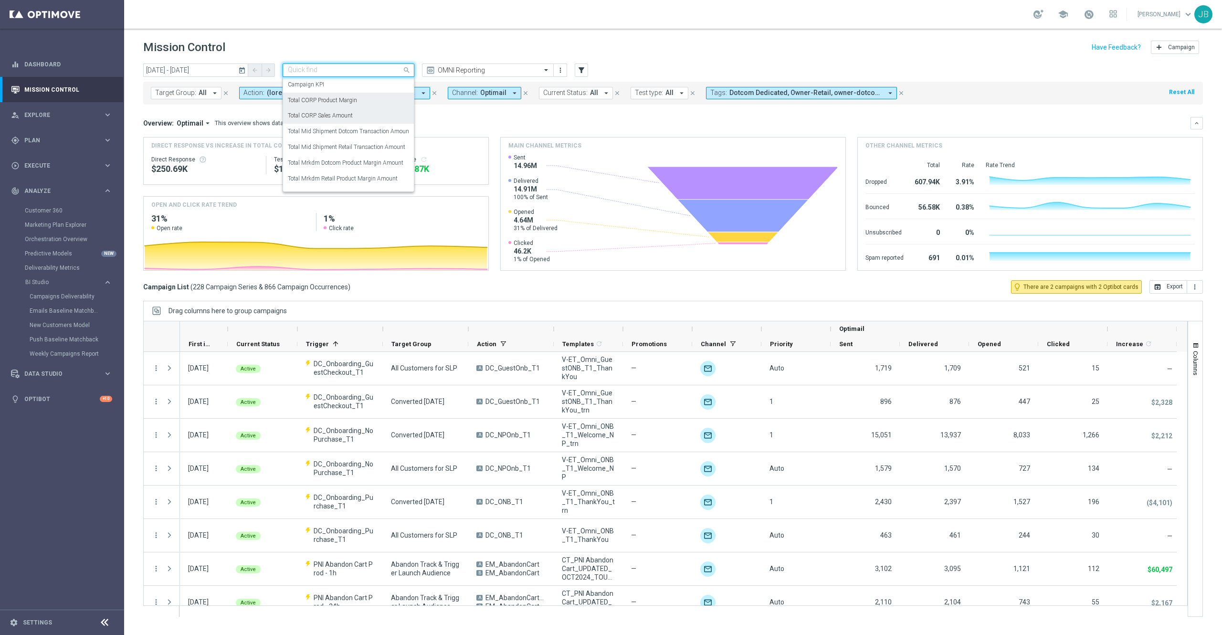
click at [358, 99] on div "Total CORP Product Margin" at bounding box center [348, 101] width 121 height 16
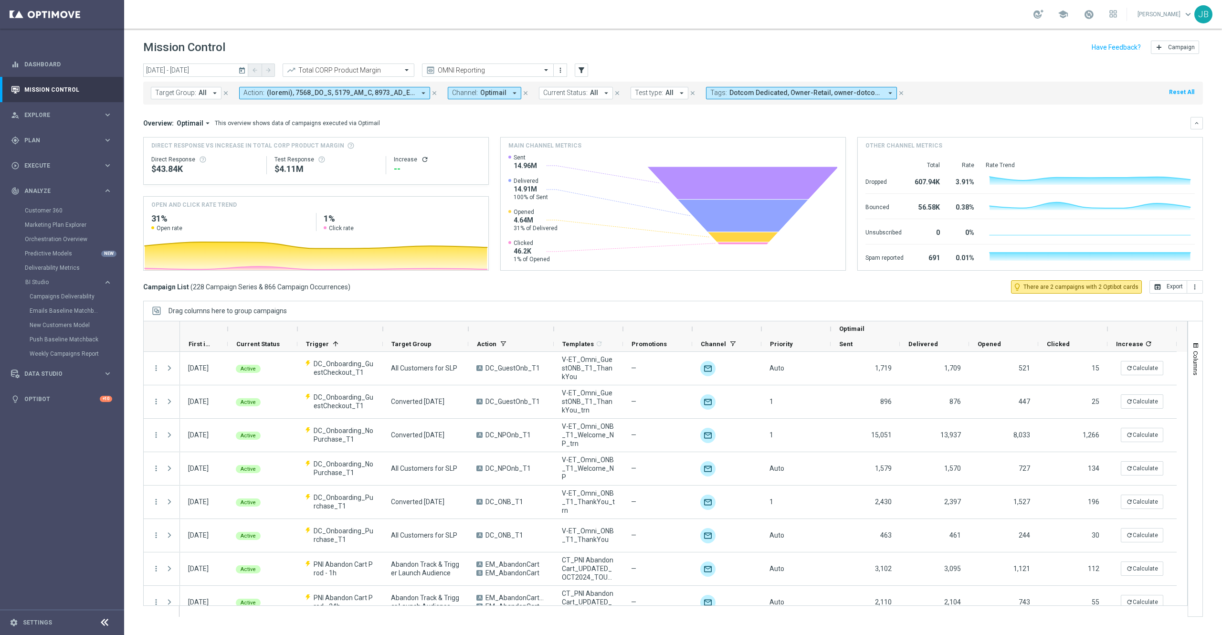
click at [422, 158] on icon "refresh" at bounding box center [425, 160] width 8 height 8
click at [1167, 287] on button "open_in_browser Export" at bounding box center [1168, 286] width 38 height 13
